Goal: Information Seeking & Learning: Learn about a topic

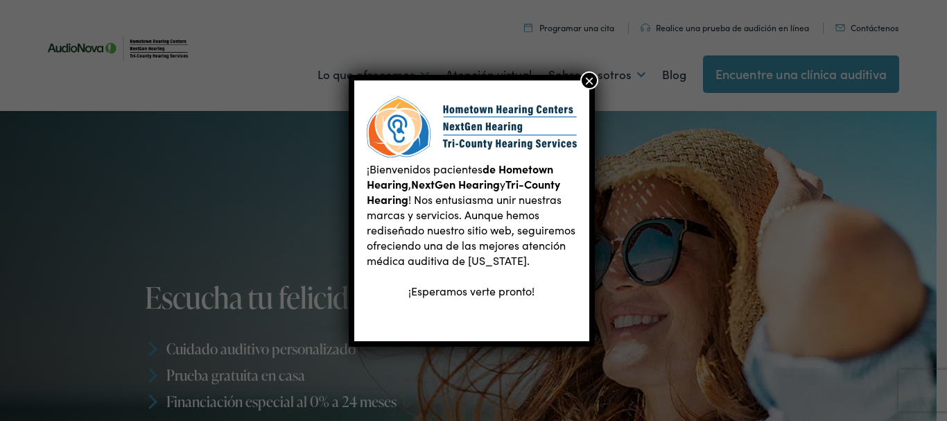
click at [590, 78] on font "×" at bounding box center [589, 80] width 10 height 19
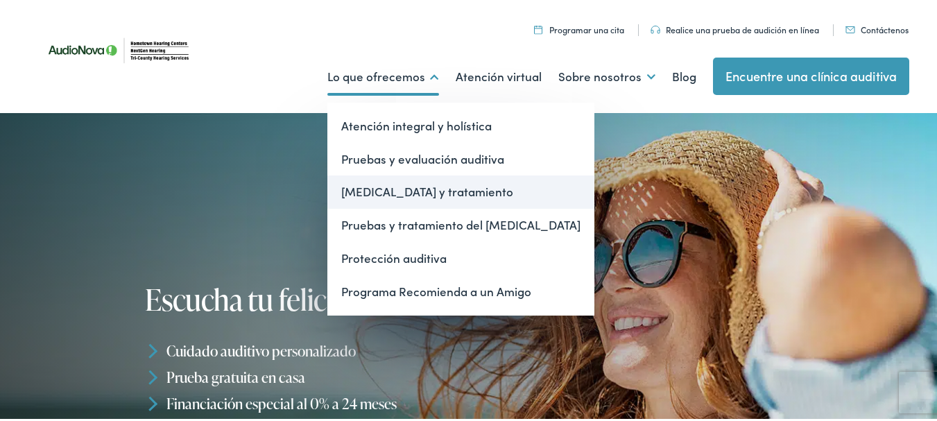
click at [420, 183] on font "Audífonos y tratamiento" at bounding box center [427, 189] width 172 height 17
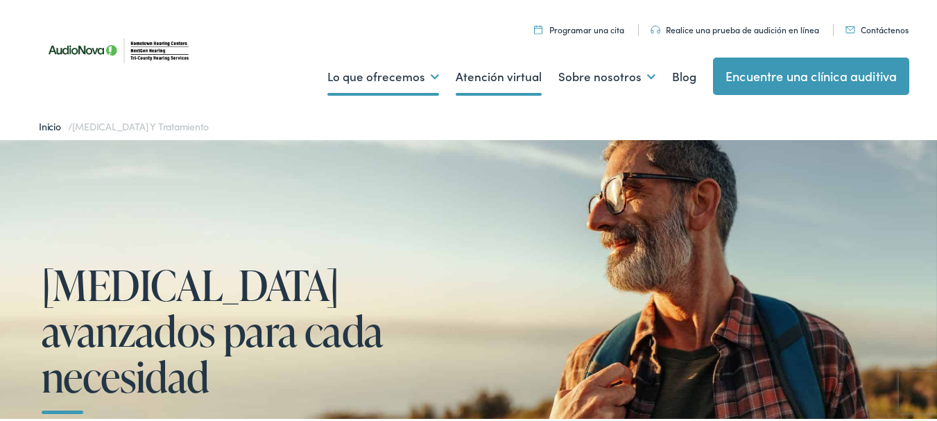
click at [462, 71] on font "Atención virtual" at bounding box center [499, 74] width 86 height 17
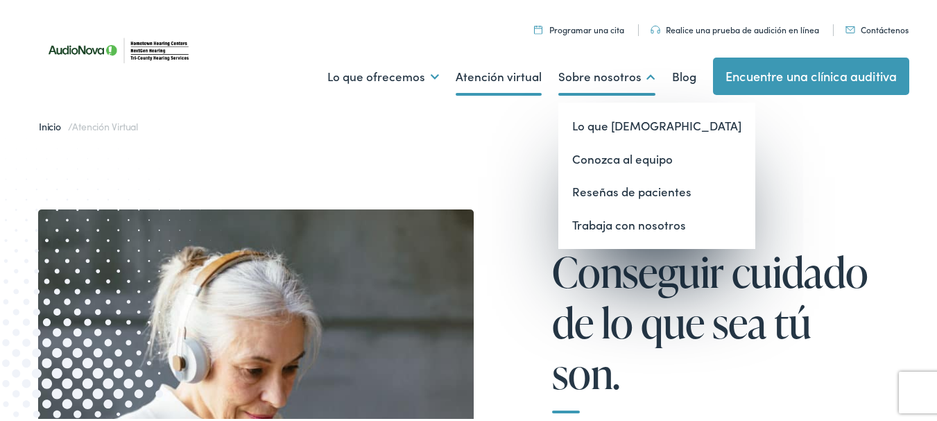
click at [581, 69] on font "Sobre nosotros" at bounding box center [599, 74] width 83 height 17
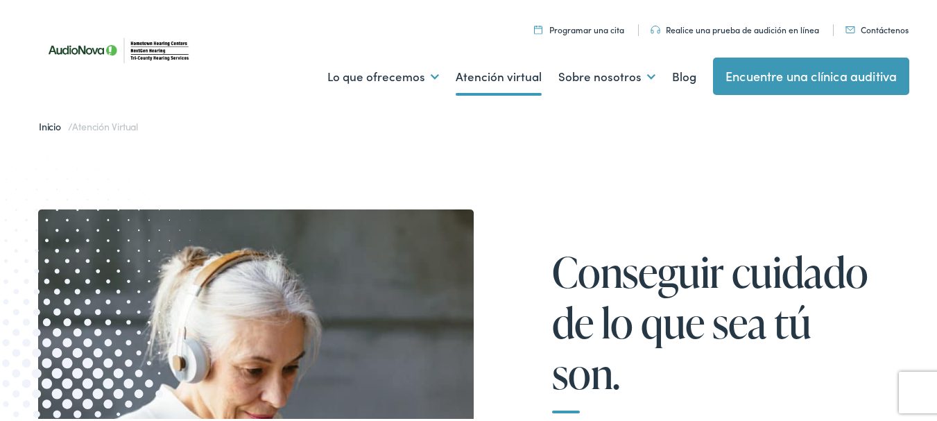
click at [745, 75] on font "Encuentre una clínica auditiva" at bounding box center [810, 73] width 171 height 17
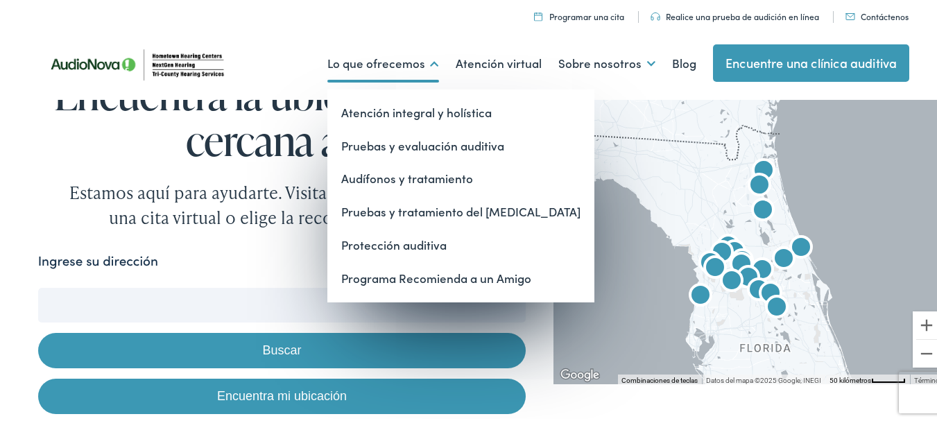
click at [370, 58] on font "Lo que ofrecemos" at bounding box center [376, 61] width 98 height 17
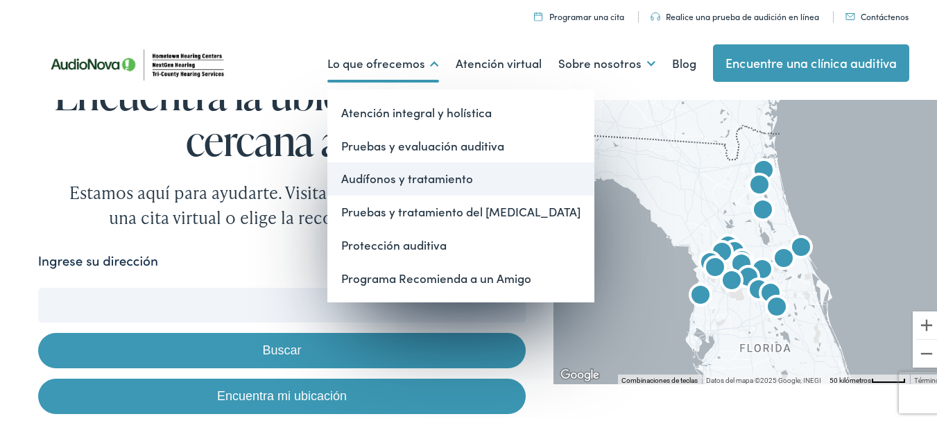
click at [381, 178] on font "Audífonos y tratamiento" at bounding box center [407, 176] width 132 height 17
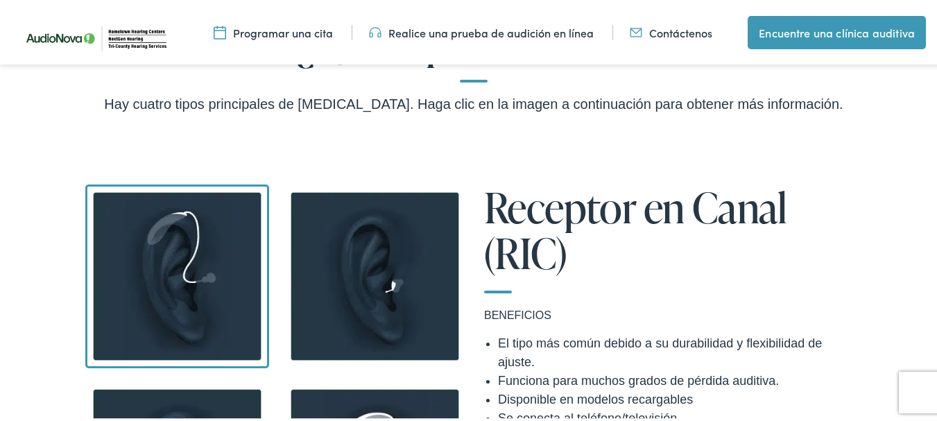
scroll to position [1109, 0]
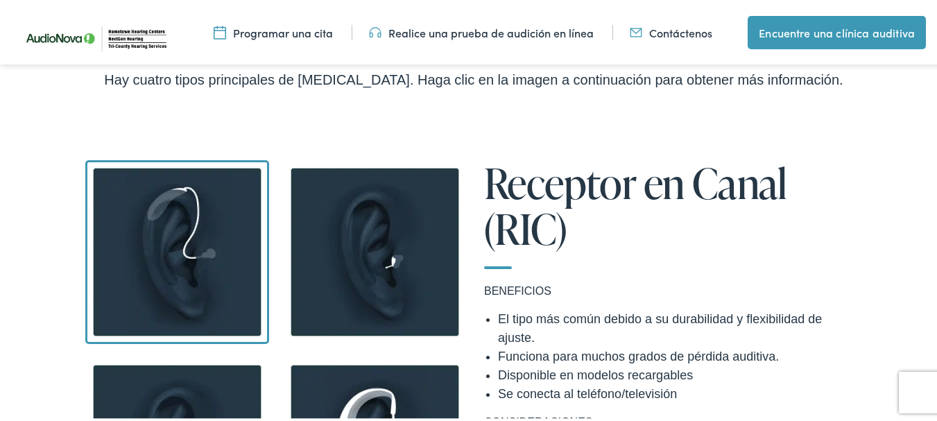
click at [168, 243] on img at bounding box center [177, 250] width 184 height 184
click at [166, 242] on img at bounding box center [177, 250] width 184 height 184
click at [212, 220] on img at bounding box center [177, 250] width 184 height 184
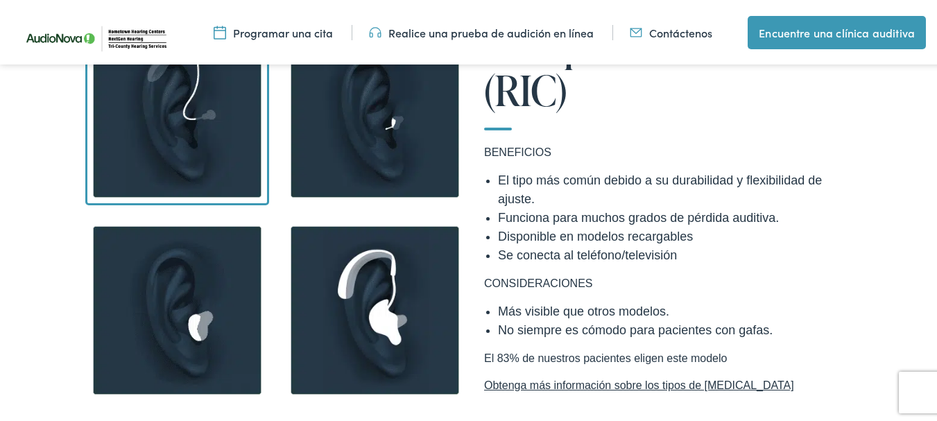
scroll to position [1317, 0]
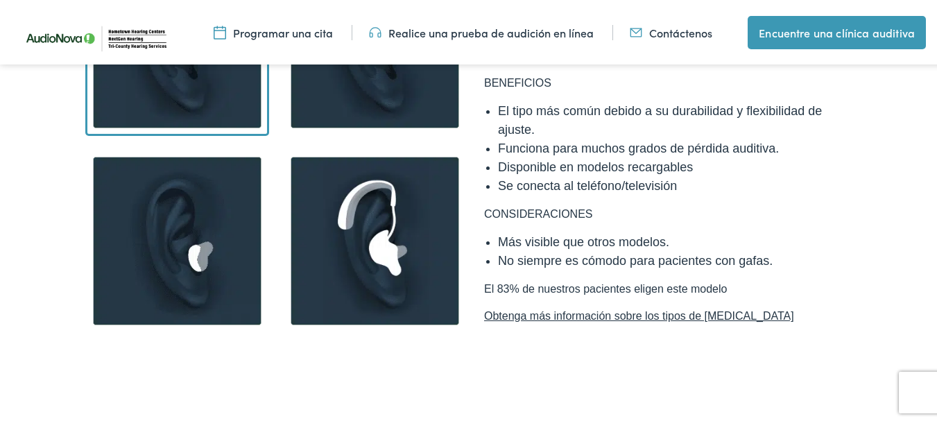
click at [552, 314] on font "Obtenga más información sobre los tipos de audífonos" at bounding box center [639, 314] width 310 height 12
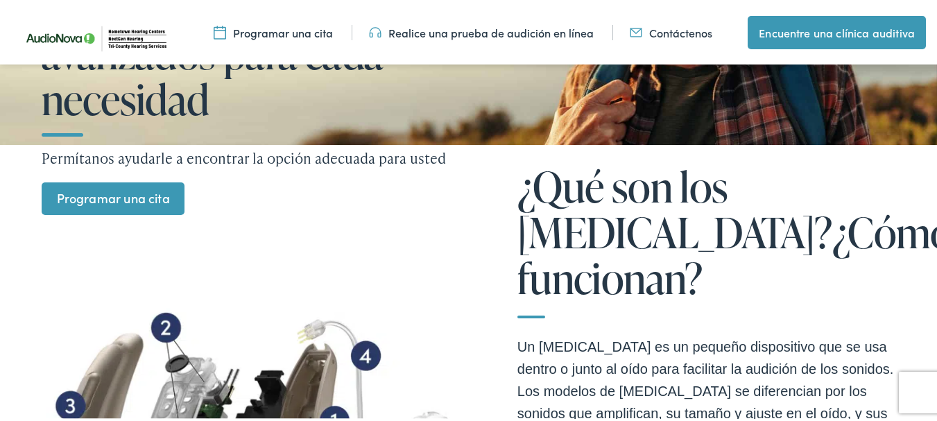
scroll to position [0, 0]
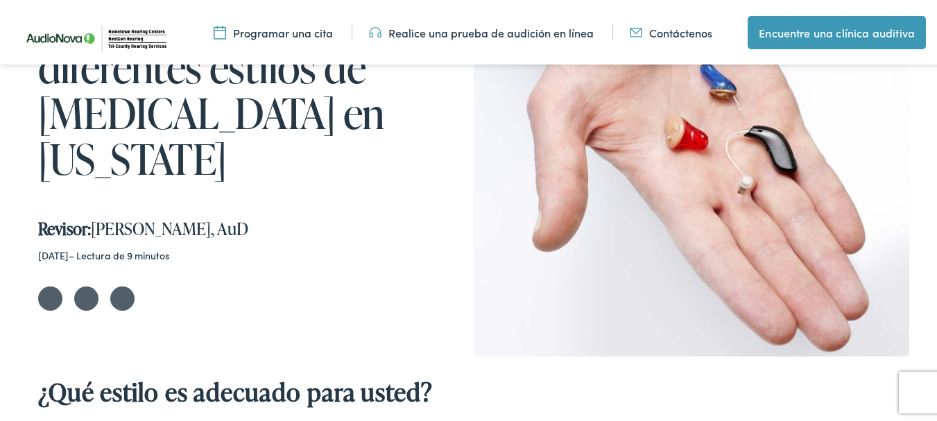
scroll to position [250, 0]
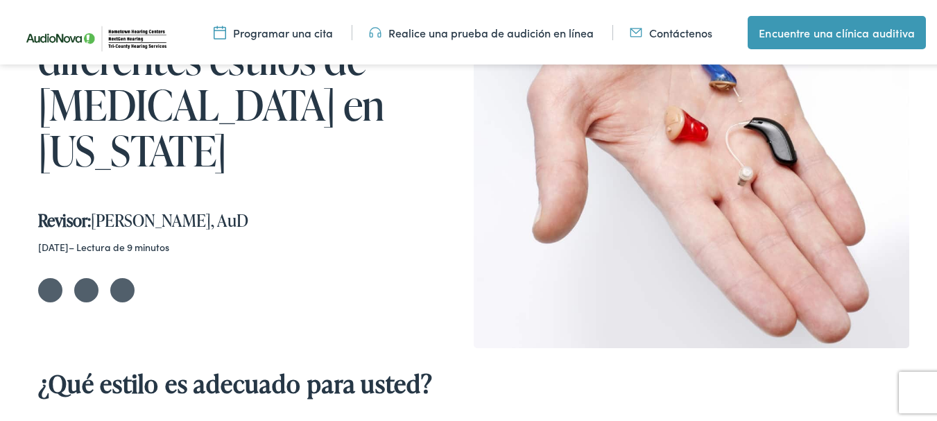
click at [46, 276] on link "Compartir en Twitter" at bounding box center [50, 288] width 24 height 24
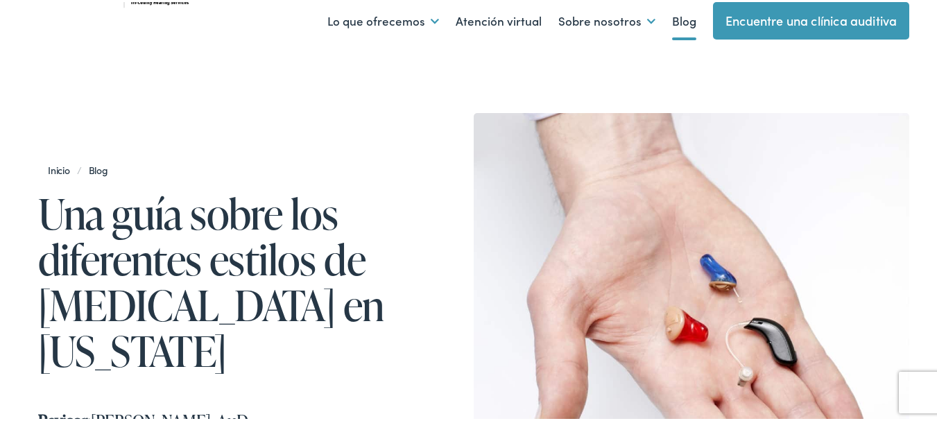
scroll to position [0, 0]
